Goal: Communication & Community: Participate in discussion

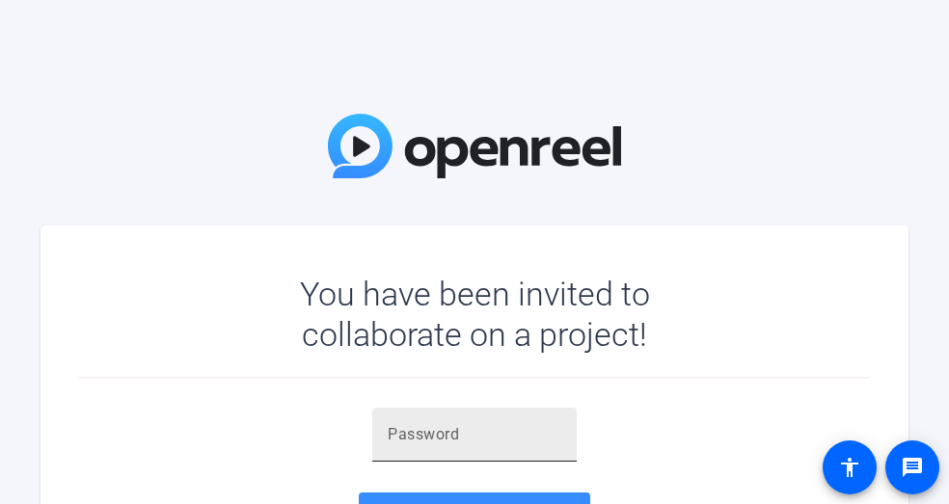
click at [433, 413] on div at bounding box center [475, 435] width 174 height 54
paste input "@yd4nU"
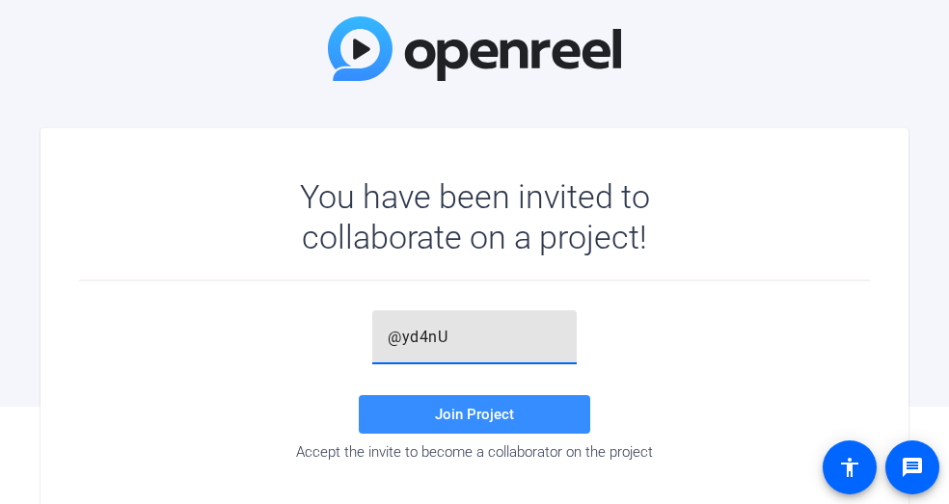
scroll to position [111, 0]
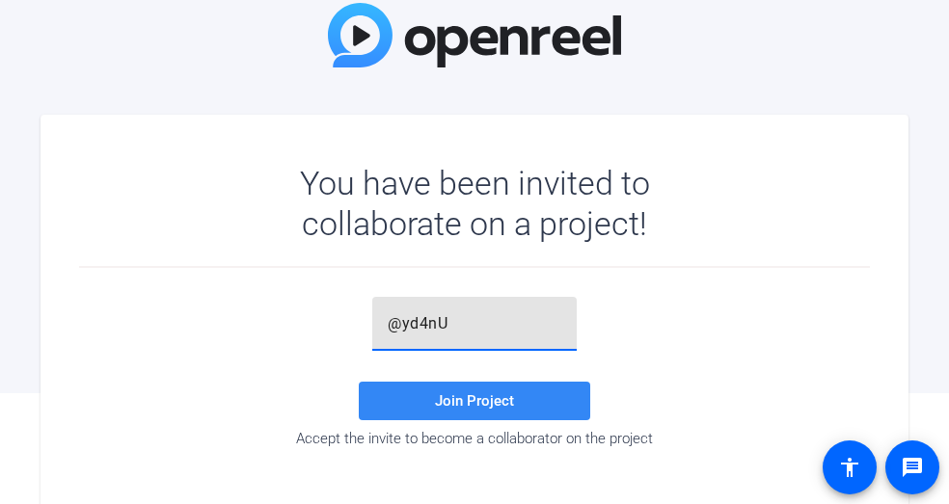
type input "@yd4nU"
click at [501, 395] on span "Join Project" at bounding box center [474, 400] width 79 height 17
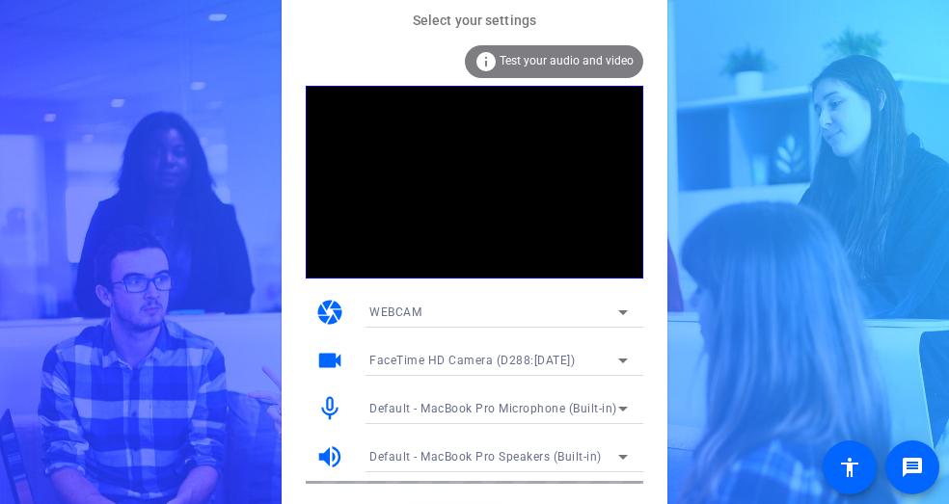
click at [570, 58] on span "Test your audio and video" at bounding box center [566, 60] width 134 height 13
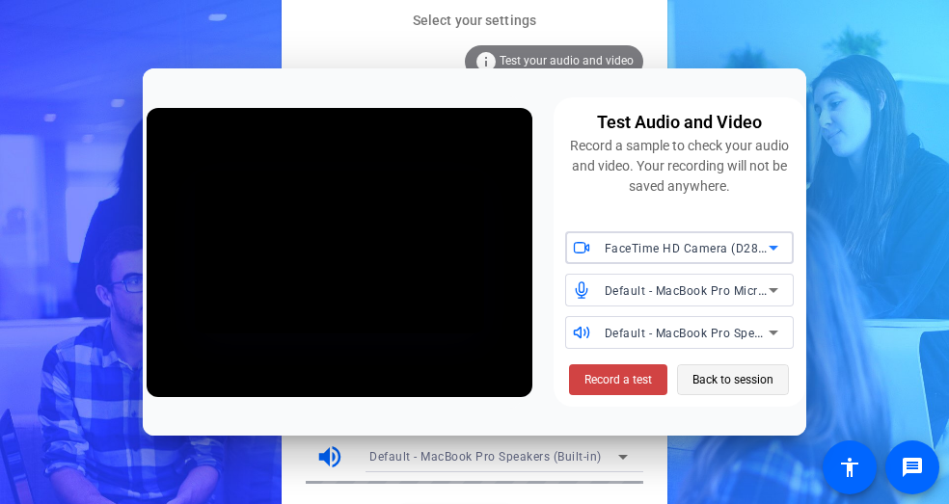
click at [709, 382] on span "Back to session" at bounding box center [732, 379] width 81 height 37
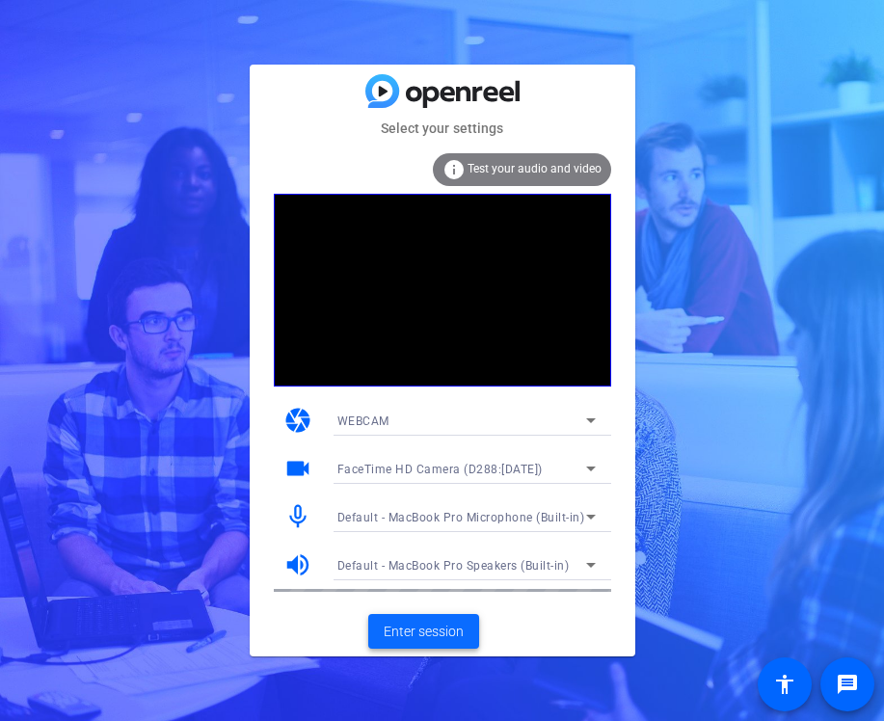
click at [429, 631] on span "Enter session" at bounding box center [424, 632] width 80 height 20
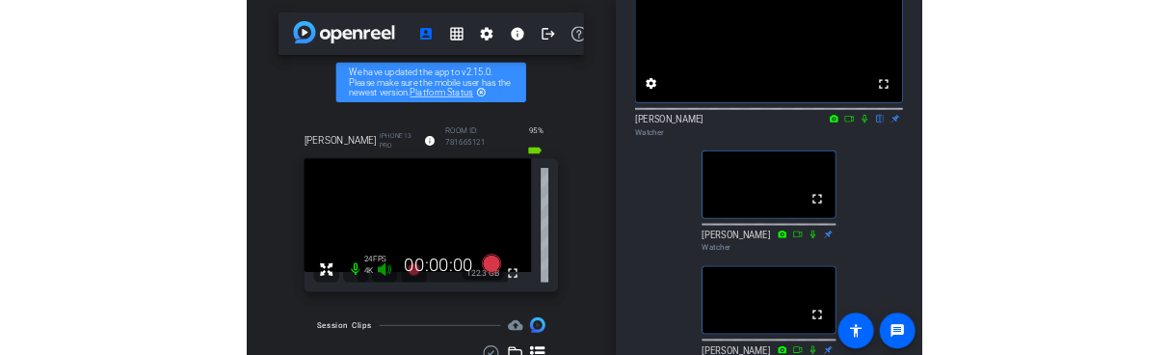
scroll to position [153, 0]
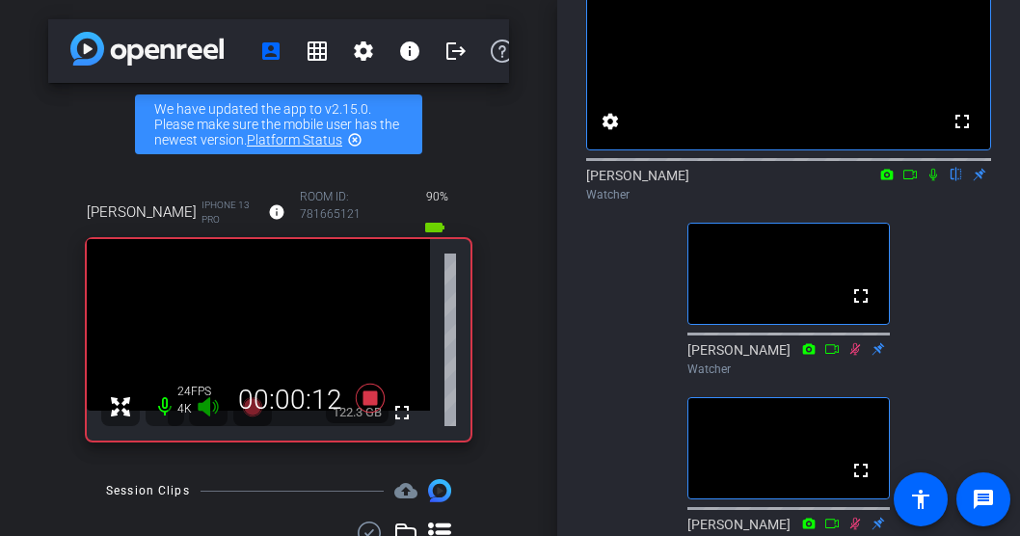
click at [932, 181] on icon at bounding box center [932, 174] width 15 height 13
click at [932, 181] on icon at bounding box center [933, 175] width 11 height 13
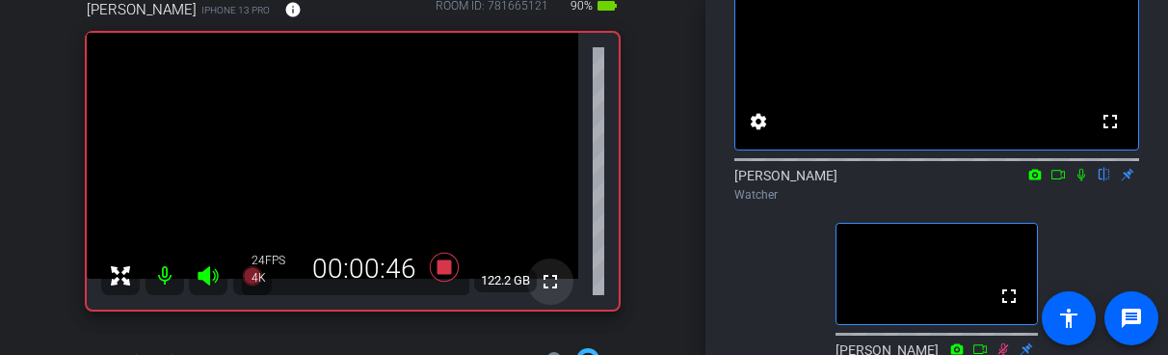
scroll to position [184, 0]
click at [1082, 181] on icon at bounding box center [1081, 174] width 15 height 13
click at [1084, 181] on icon at bounding box center [1082, 175] width 11 height 13
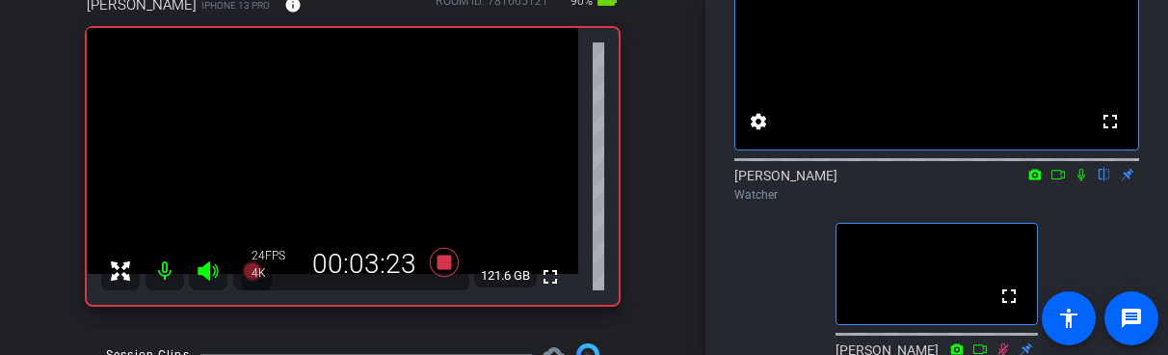
click at [1082, 181] on icon at bounding box center [1081, 174] width 15 height 13
click at [1082, 181] on icon at bounding box center [1082, 175] width 11 height 13
click at [1082, 181] on icon at bounding box center [1081, 174] width 15 height 13
click at [1082, 181] on icon at bounding box center [1082, 175] width 11 height 13
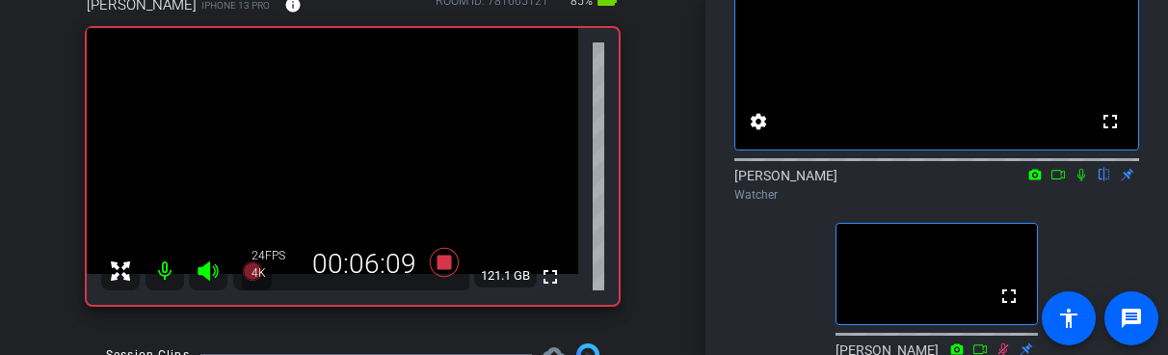
click at [1082, 181] on icon at bounding box center [1081, 174] width 15 height 13
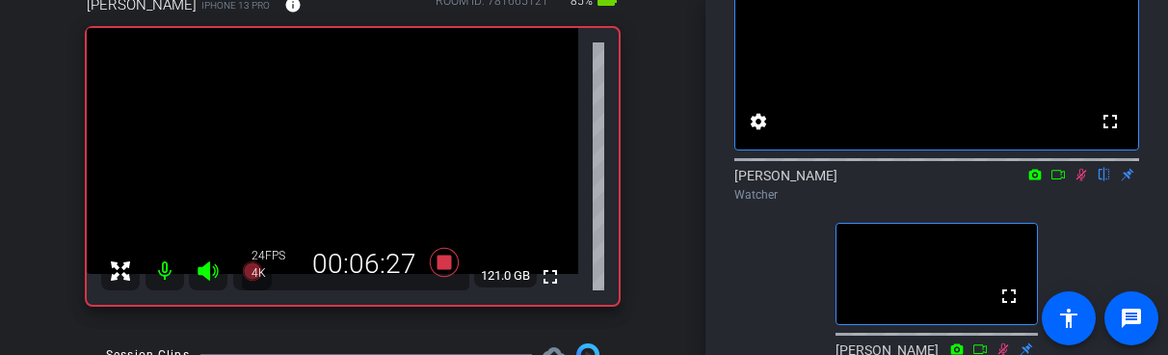
click at [1082, 181] on icon at bounding box center [1081, 174] width 15 height 13
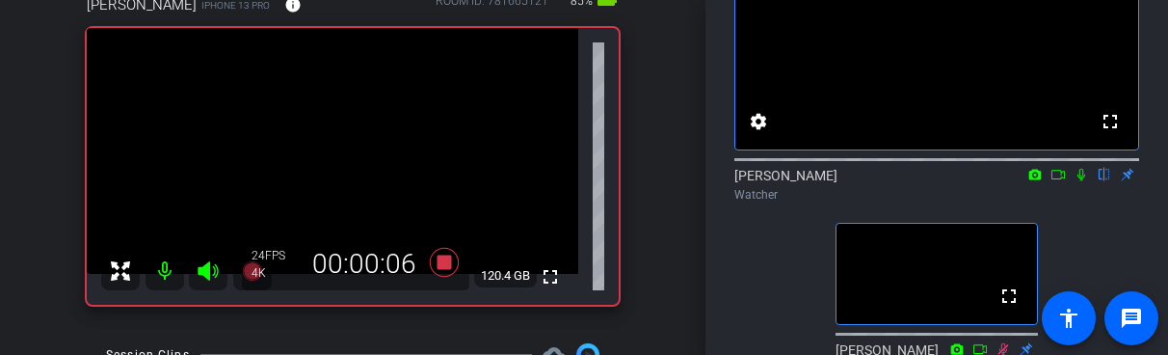
click at [1082, 181] on icon at bounding box center [1081, 174] width 15 height 13
click at [1084, 181] on icon at bounding box center [1082, 175] width 11 height 13
click at [1084, 181] on icon at bounding box center [1081, 174] width 15 height 13
click at [1084, 181] on icon at bounding box center [1082, 175] width 11 height 13
click at [1082, 181] on icon at bounding box center [1081, 174] width 15 height 13
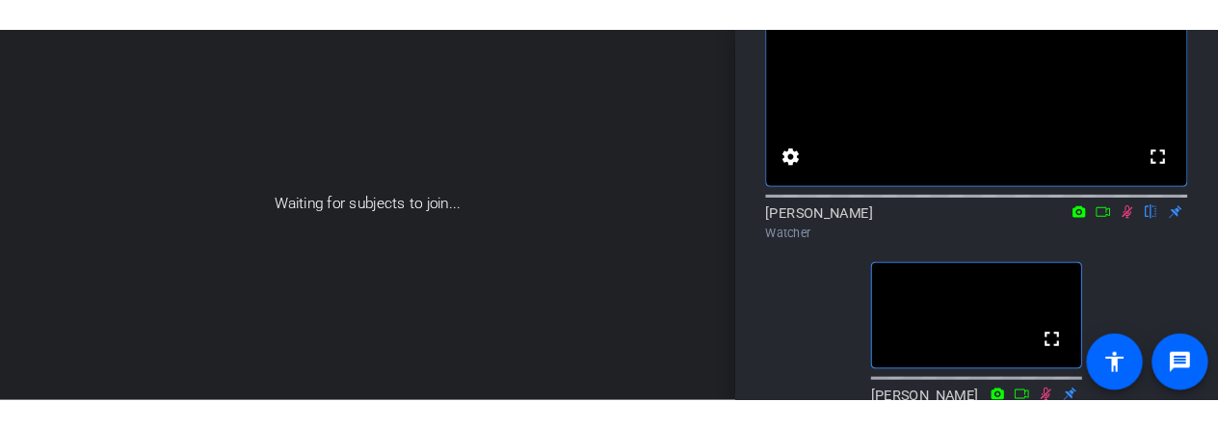
scroll to position [234, 0]
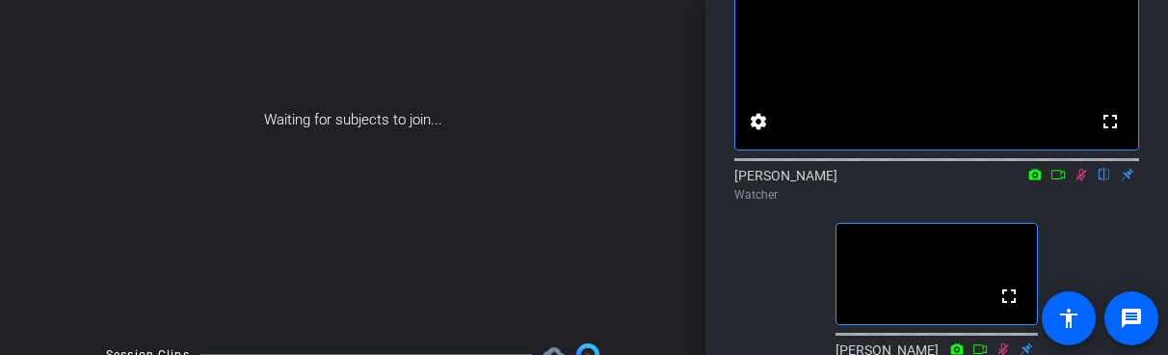
click at [1078, 181] on icon at bounding box center [1082, 175] width 11 height 13
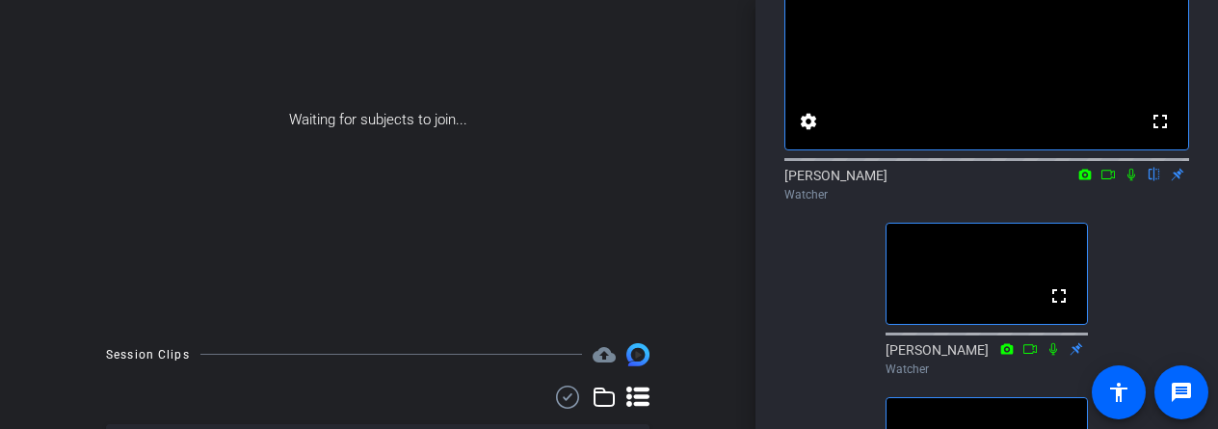
click at [1131, 181] on icon at bounding box center [1131, 174] width 15 height 13
click at [1132, 181] on icon at bounding box center [1131, 174] width 15 height 13
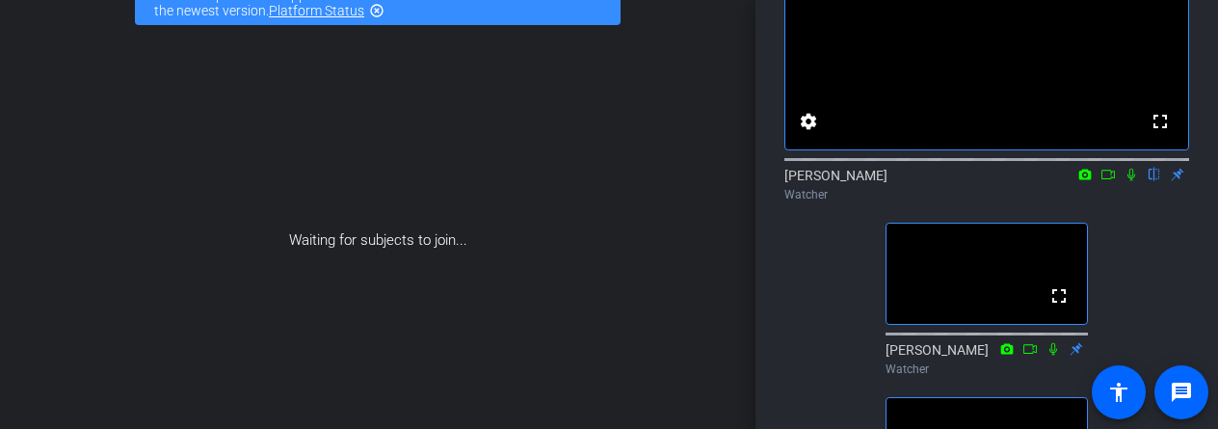
scroll to position [0, 0]
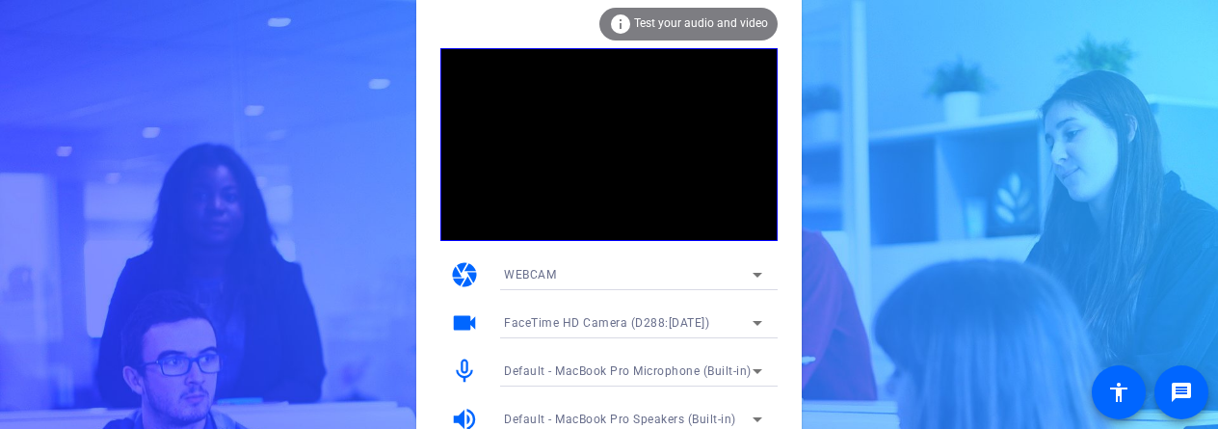
scroll to position [81, 0]
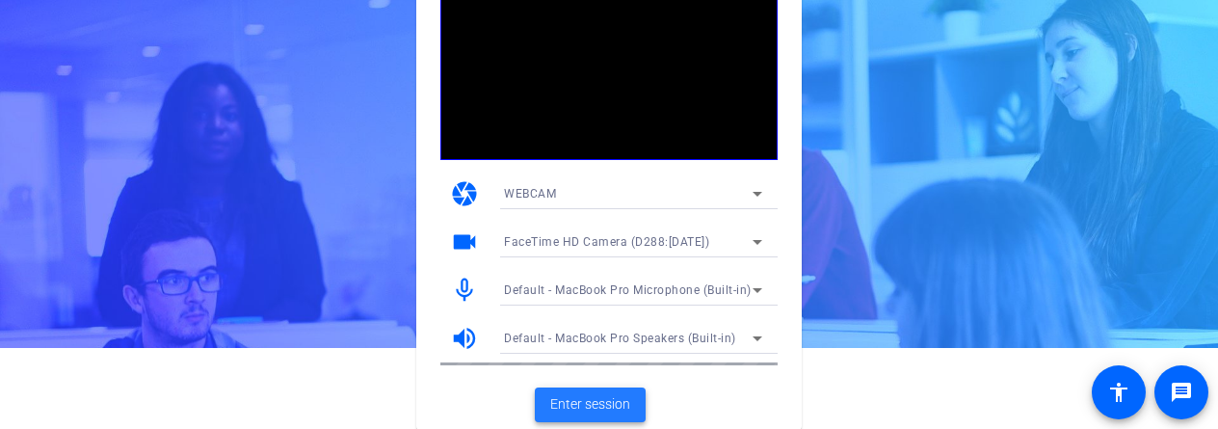
click at [620, 395] on span "Enter session" at bounding box center [590, 404] width 80 height 20
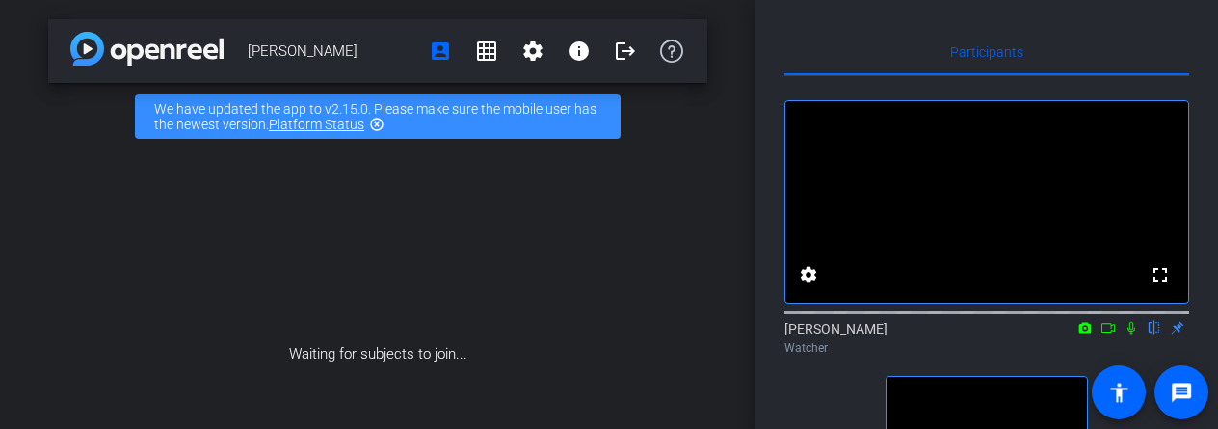
click at [1132, 335] on icon at bounding box center [1131, 327] width 15 height 13
click at [1136, 336] on mat-icon at bounding box center [1131, 327] width 23 height 17
click at [1133, 335] on icon at bounding box center [1132, 328] width 11 height 13
click at [1131, 335] on icon at bounding box center [1131, 327] width 15 height 13
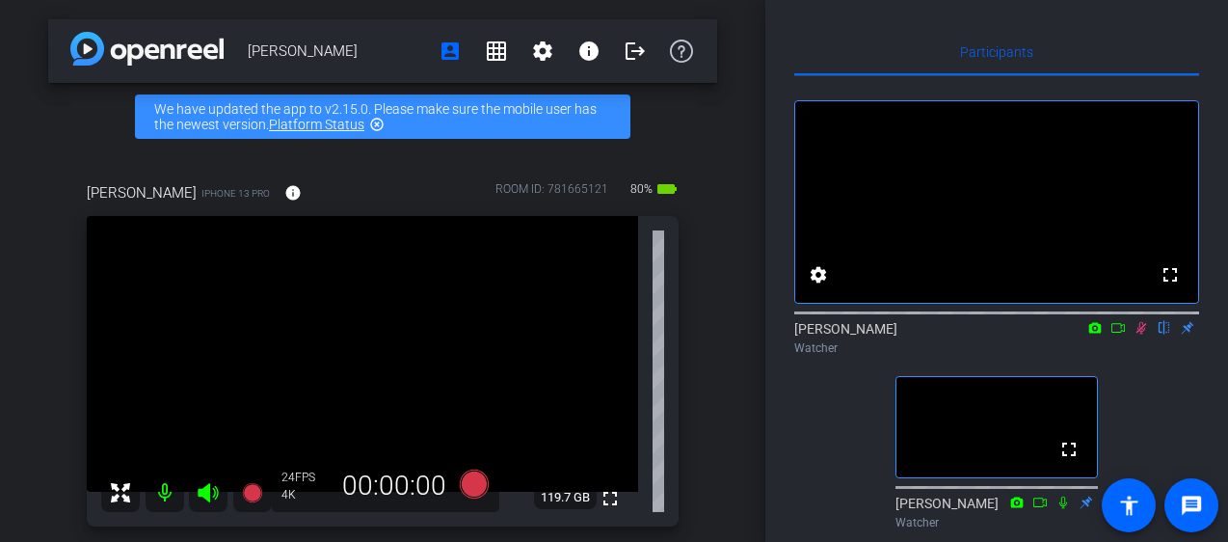
click at [1142, 335] on icon at bounding box center [1142, 328] width 11 height 13
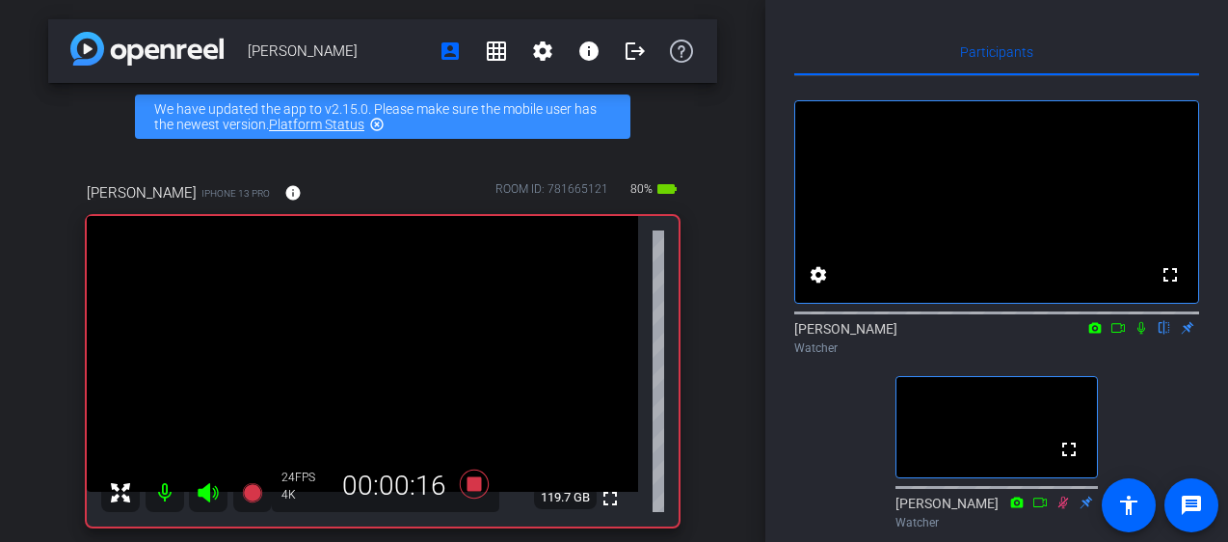
click at [1141, 335] on icon at bounding box center [1141, 327] width 15 height 13
click at [1141, 335] on icon at bounding box center [1142, 328] width 8 height 13
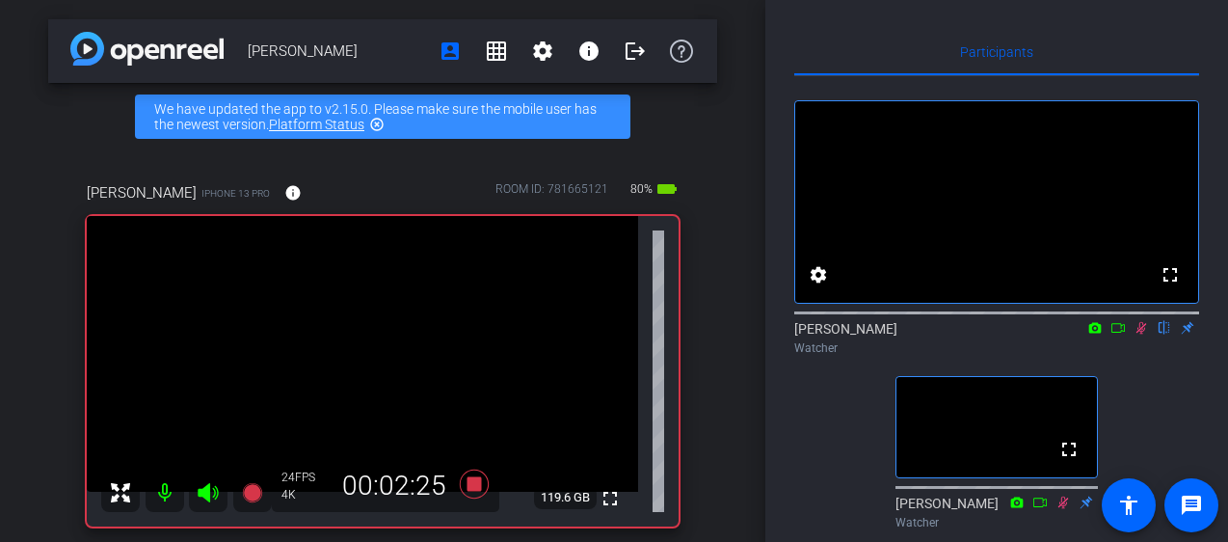
click at [1142, 335] on icon at bounding box center [1141, 327] width 15 height 13
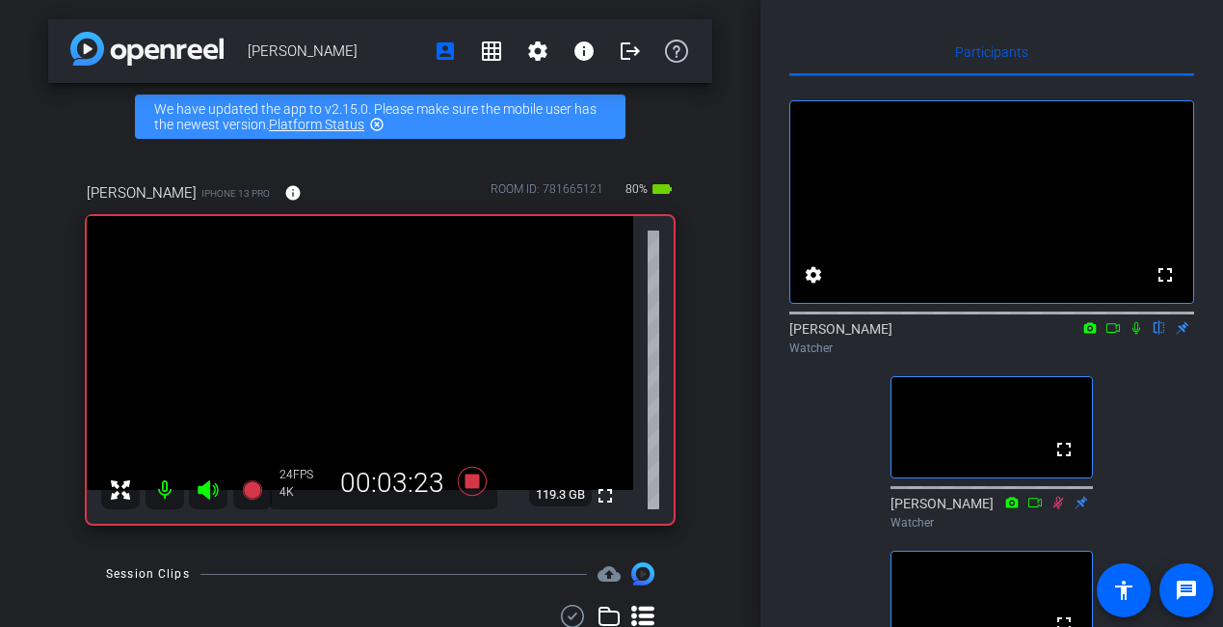
click at [1138, 335] on icon at bounding box center [1137, 328] width 8 height 13
click at [1138, 335] on icon at bounding box center [1137, 328] width 11 height 13
click at [1138, 335] on icon at bounding box center [1137, 328] width 8 height 13
click at [1138, 335] on icon at bounding box center [1137, 328] width 11 height 13
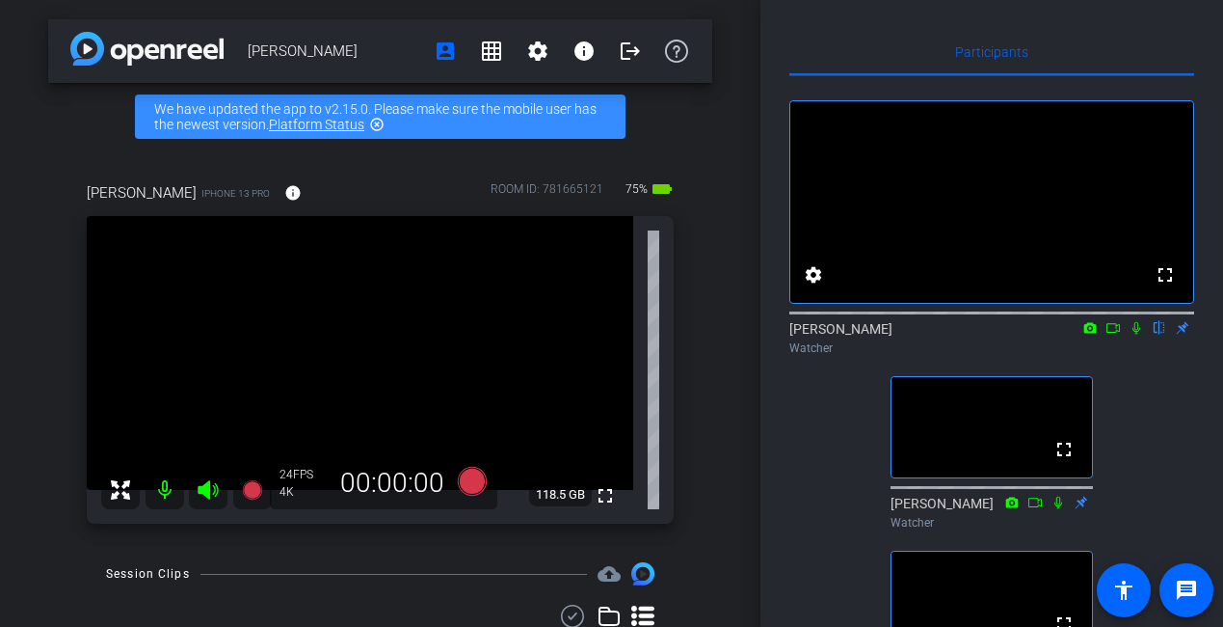
click at [1138, 335] on icon at bounding box center [1136, 327] width 15 height 13
click at [1140, 335] on icon at bounding box center [1136, 327] width 15 height 13
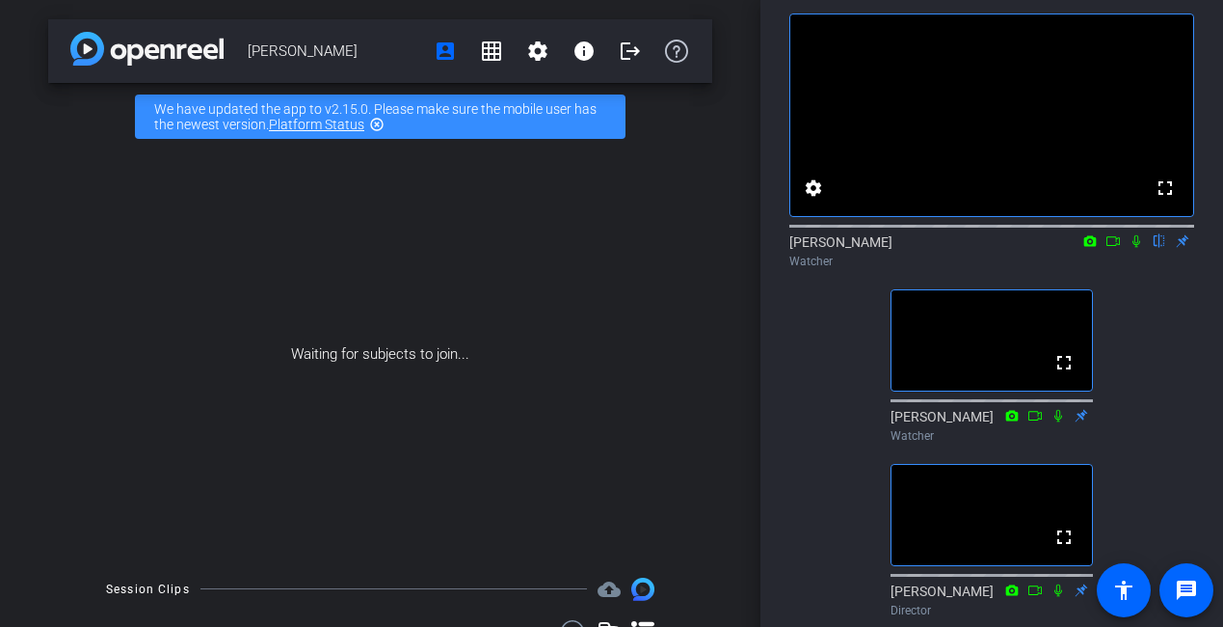
scroll to position [83, 0]
